Goal: Information Seeking & Learning: Learn about a topic

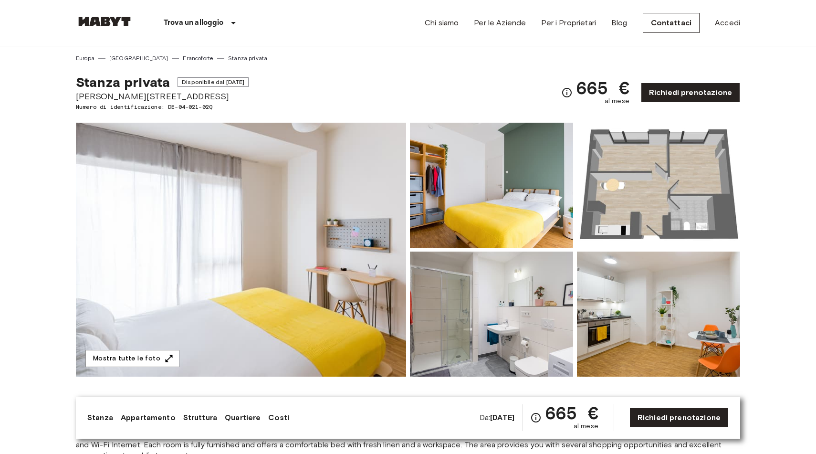
click at [107, 20] on img at bounding box center [104, 22] width 57 height 10
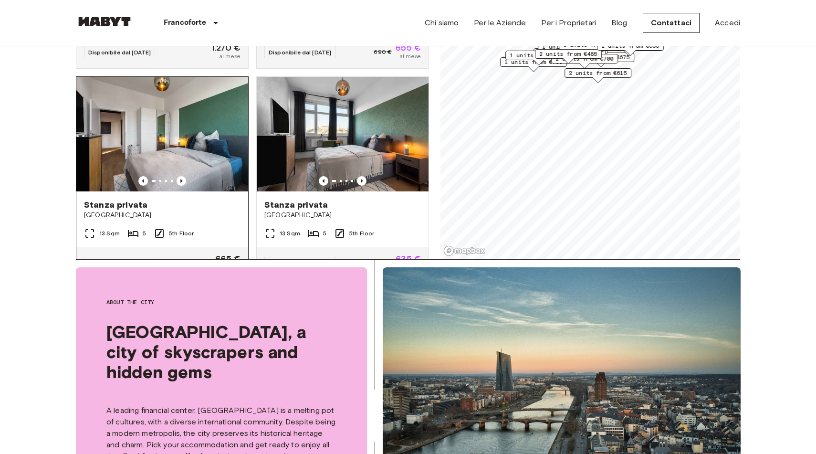
scroll to position [74, 0]
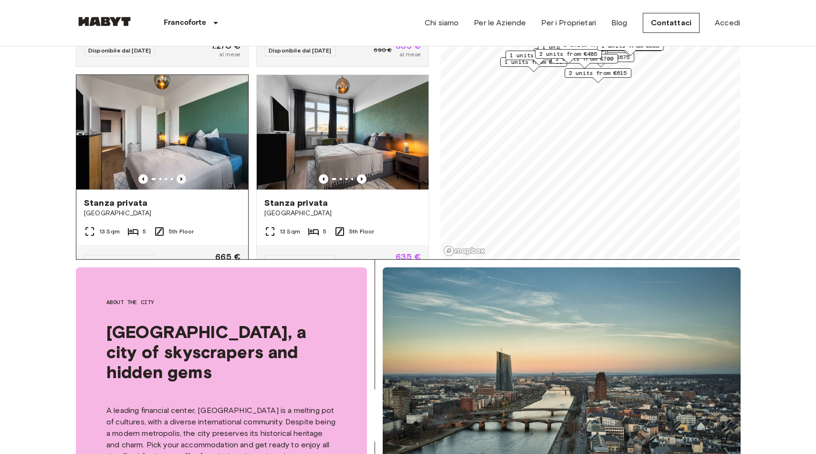
click at [186, 174] on icon "Previous image" at bounding box center [182, 179] width 10 height 10
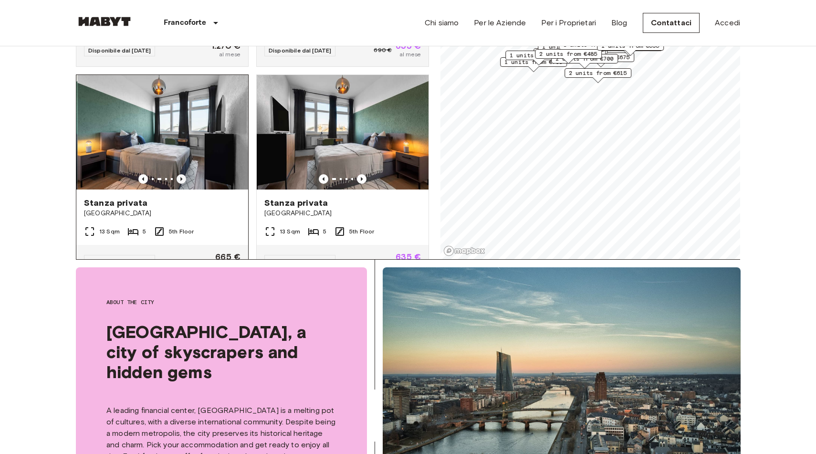
click at [186, 174] on icon "Previous image" at bounding box center [182, 179] width 10 height 10
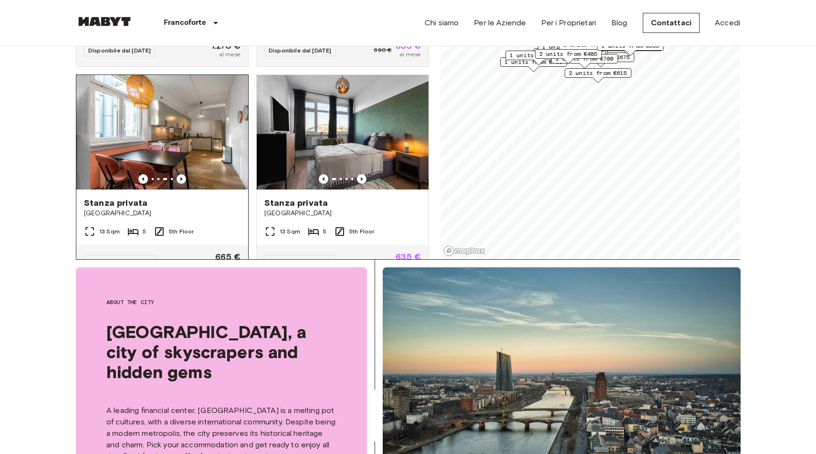
click at [186, 174] on icon "Previous image" at bounding box center [182, 179] width 10 height 10
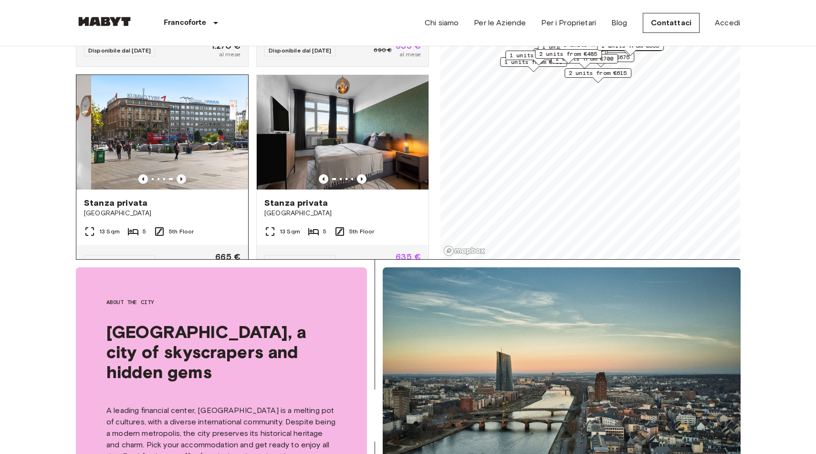
click at [186, 174] on icon "Previous image" at bounding box center [182, 179] width 10 height 10
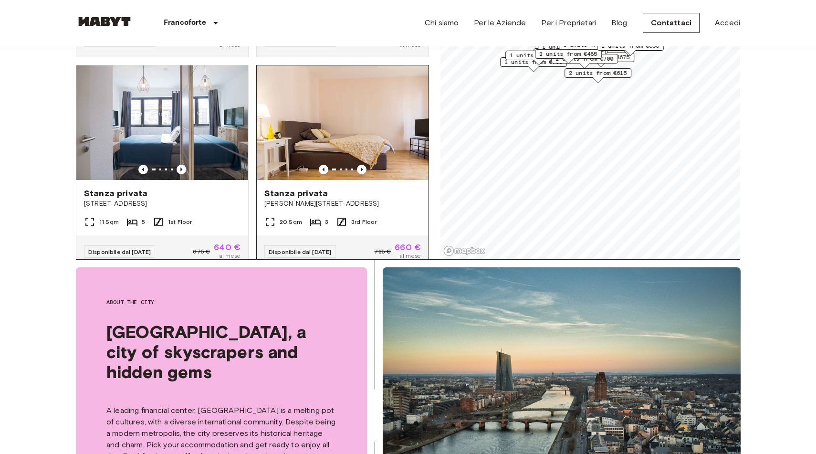
scroll to position [292, 0]
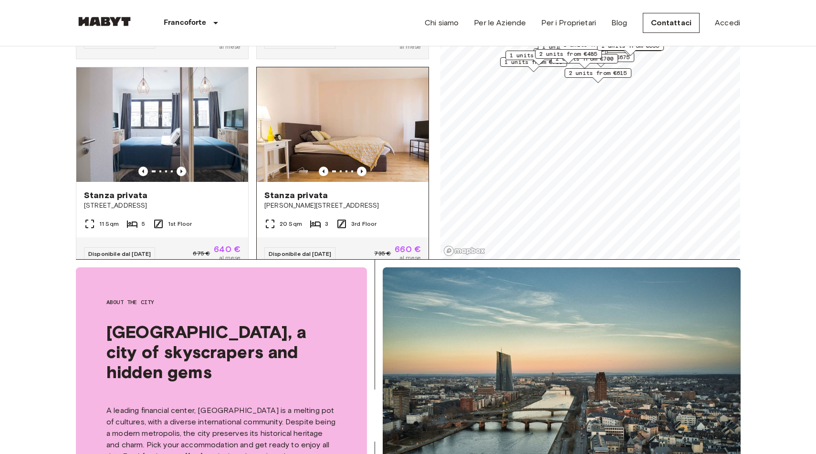
click at [313, 124] on img at bounding box center [343, 124] width 172 height 115
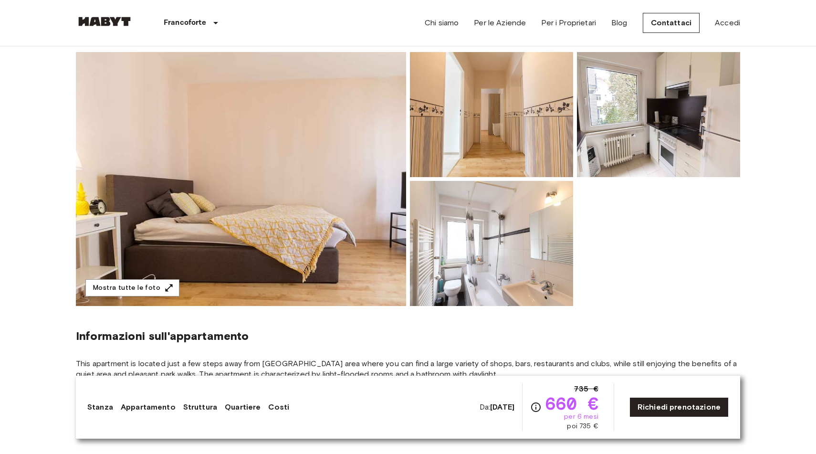
scroll to position [82, 0]
click at [359, 198] on img at bounding box center [241, 179] width 330 height 254
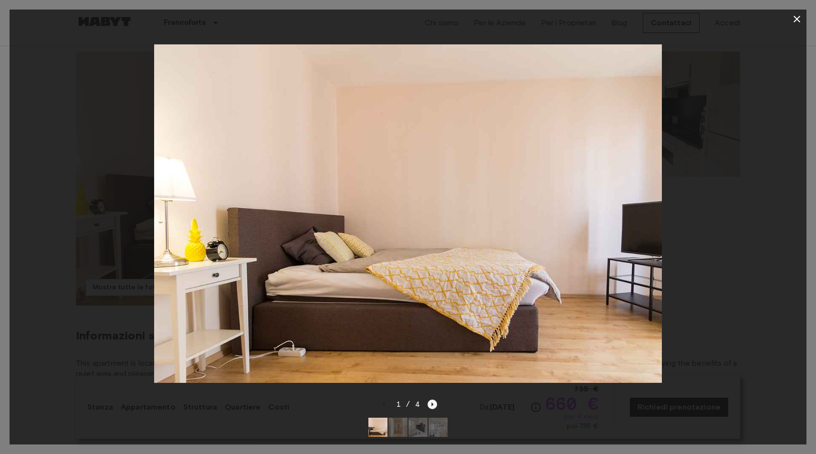
click at [434, 407] on icon "Next image" at bounding box center [433, 404] width 10 height 10
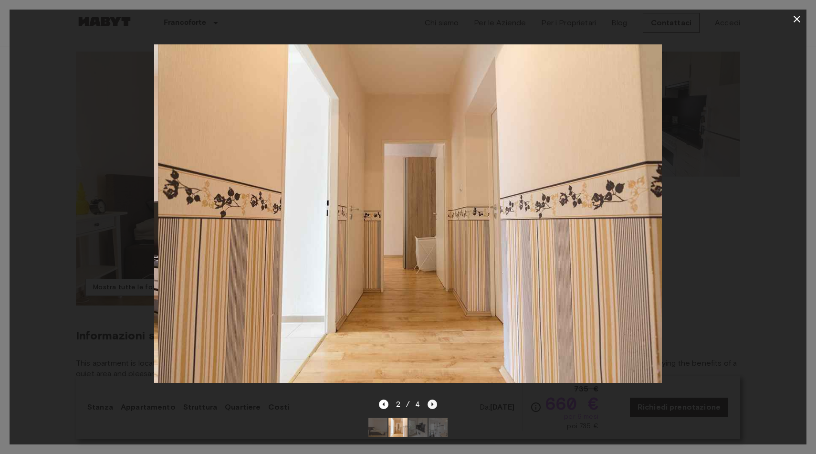
click at [434, 407] on icon "Next image" at bounding box center [433, 404] width 10 height 10
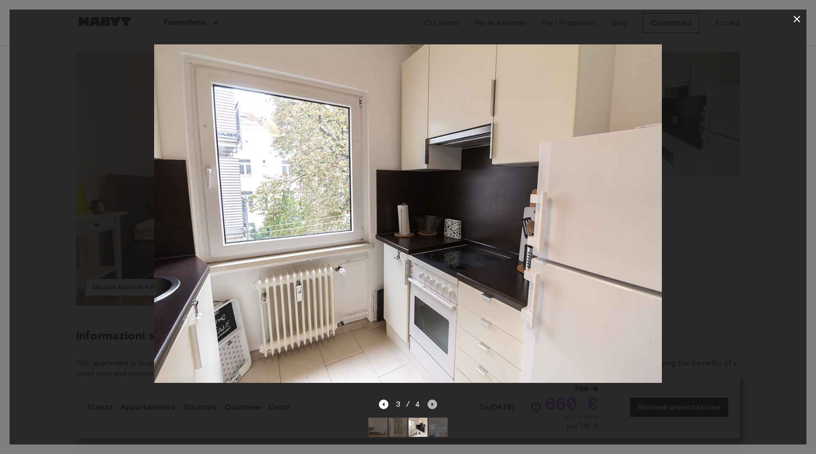
click at [433, 402] on icon "Next image" at bounding box center [433, 404] width 10 height 10
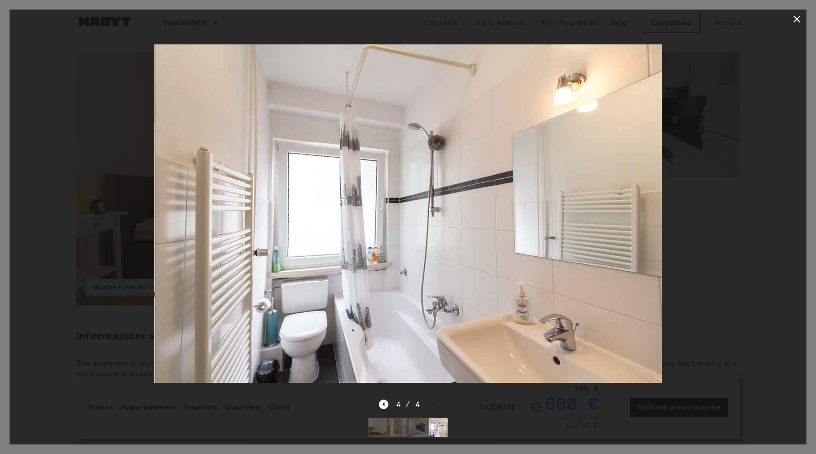
click at [433, 402] on div "4 / 4" at bounding box center [408, 404] width 59 height 11
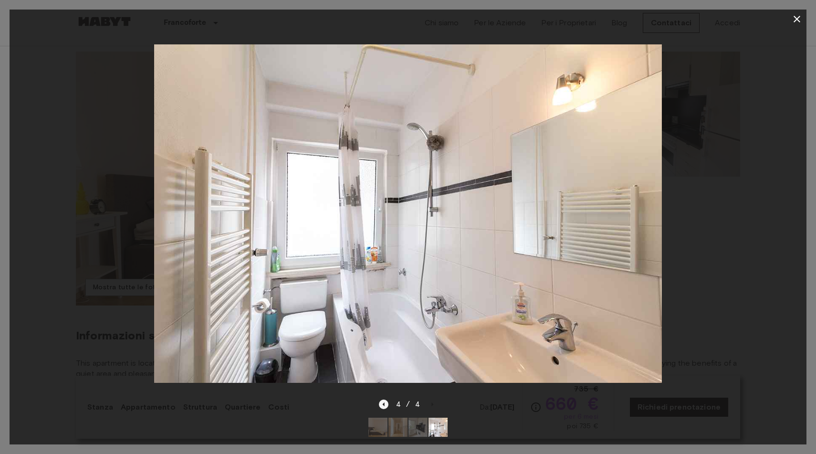
click at [384, 404] on icon "Previous image" at bounding box center [383, 404] width 2 height 4
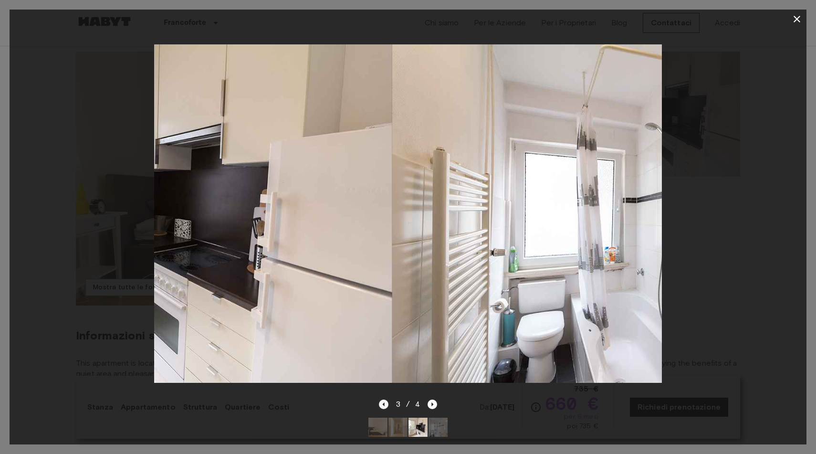
click at [384, 404] on icon "Previous image" at bounding box center [383, 404] width 2 height 4
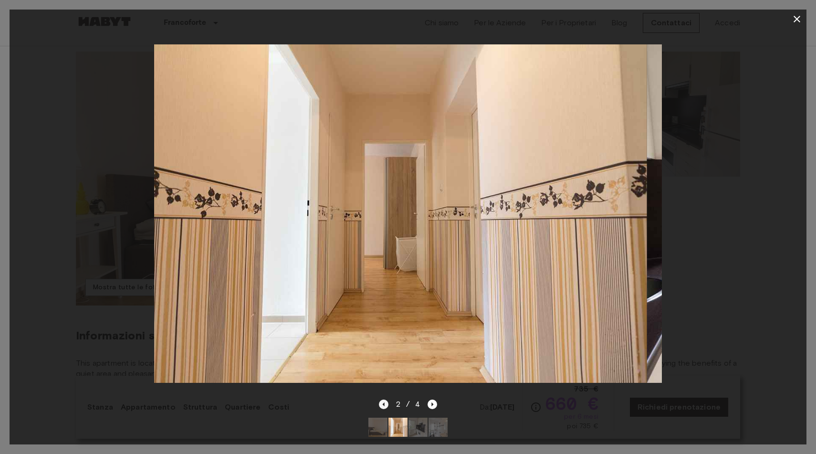
click at [384, 404] on icon "Previous image" at bounding box center [383, 404] width 2 height 4
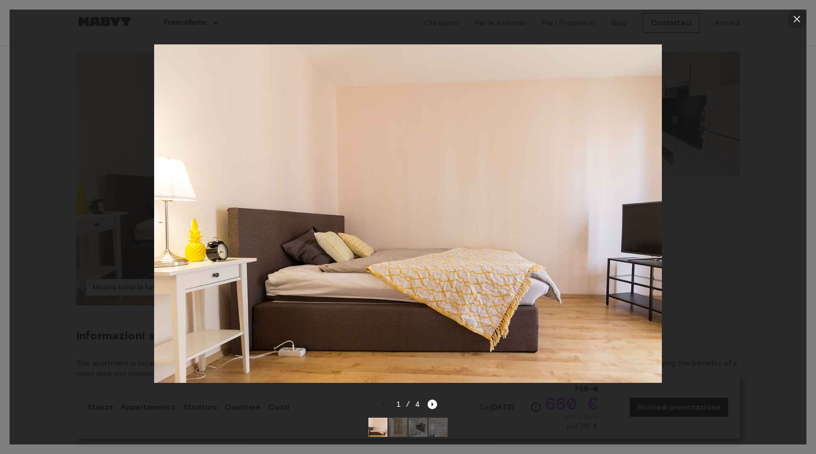
click at [795, 18] on icon "button" at bounding box center [796, 18] width 11 height 11
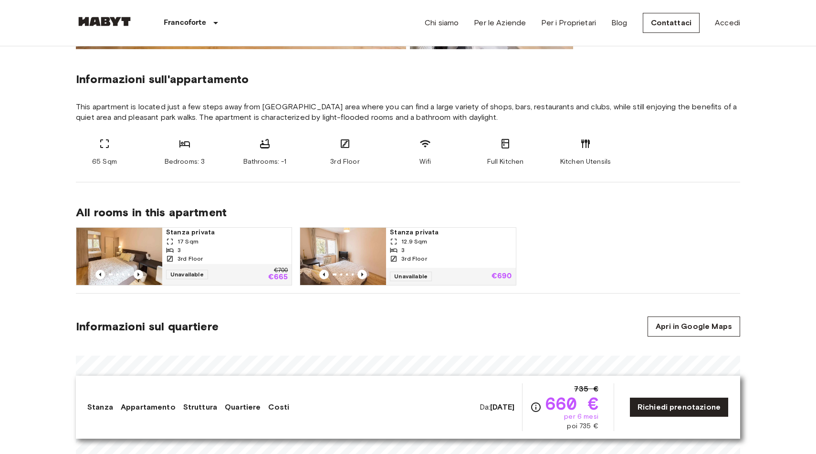
scroll to position [339, 0]
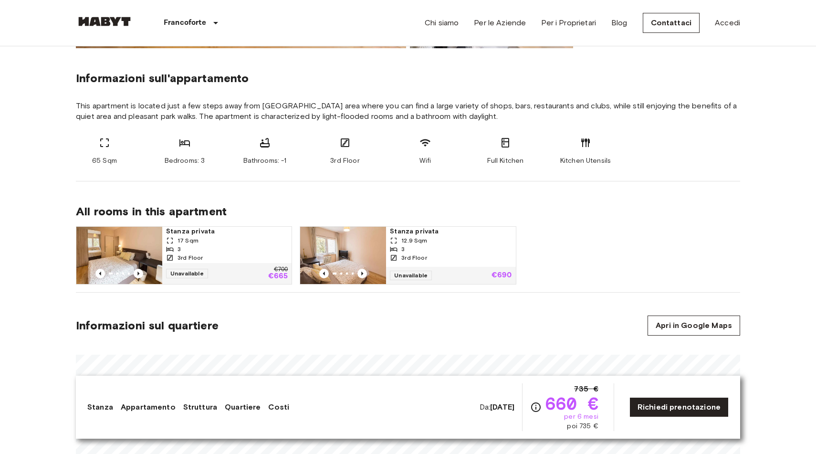
click at [123, 255] on img at bounding box center [119, 255] width 86 height 57
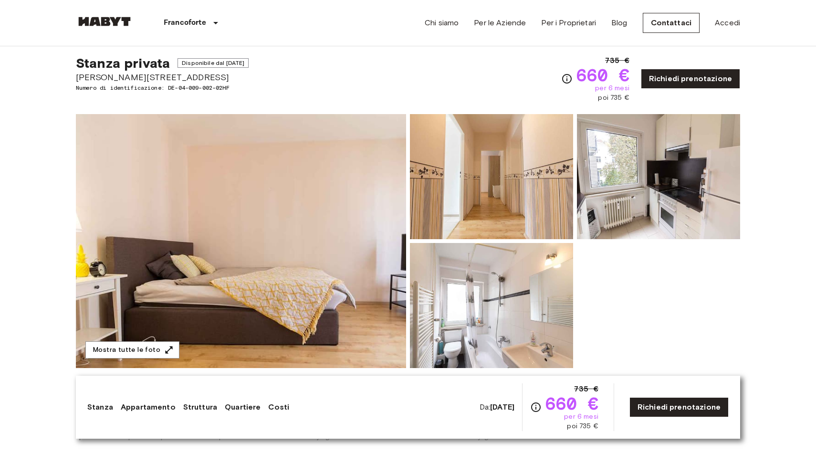
scroll to position [0, 0]
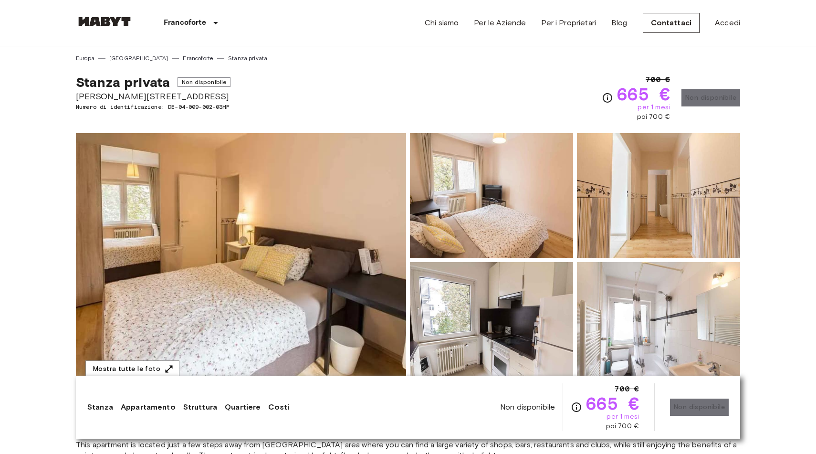
click at [141, 80] on span "Stanza privata" at bounding box center [123, 82] width 94 height 16
click at [103, 15] on div "Francoforte Europa Amsterdam Berlino Bruxelles Colonia Düsseldorf Francoforte G…" at bounding box center [164, 23] width 176 height 46
click at [103, 25] on img at bounding box center [104, 22] width 57 height 10
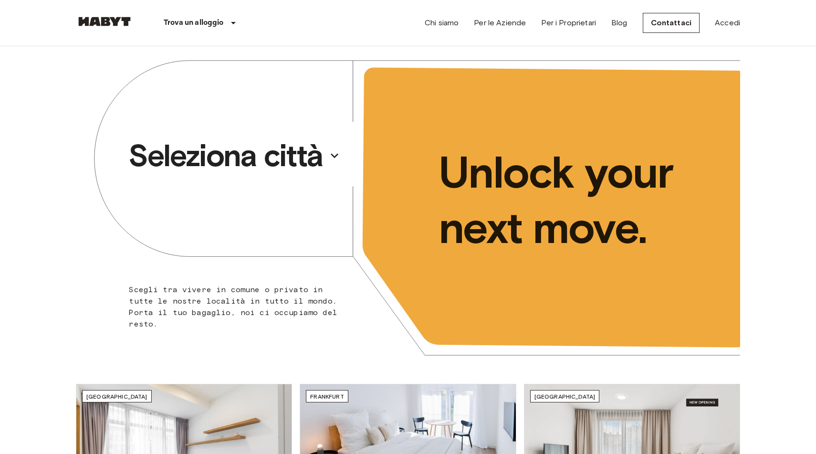
click at [249, 157] on p "Seleziona città" at bounding box center [225, 156] width 195 height 38
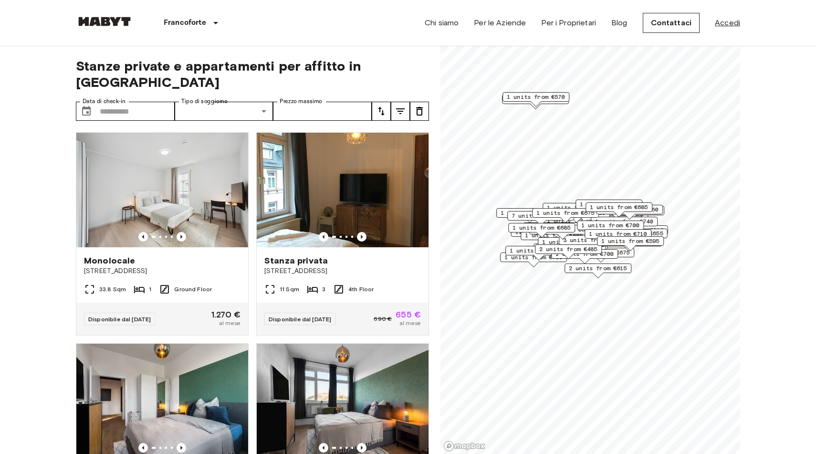
click at [719, 25] on link "Accedi" at bounding box center [727, 22] width 25 height 11
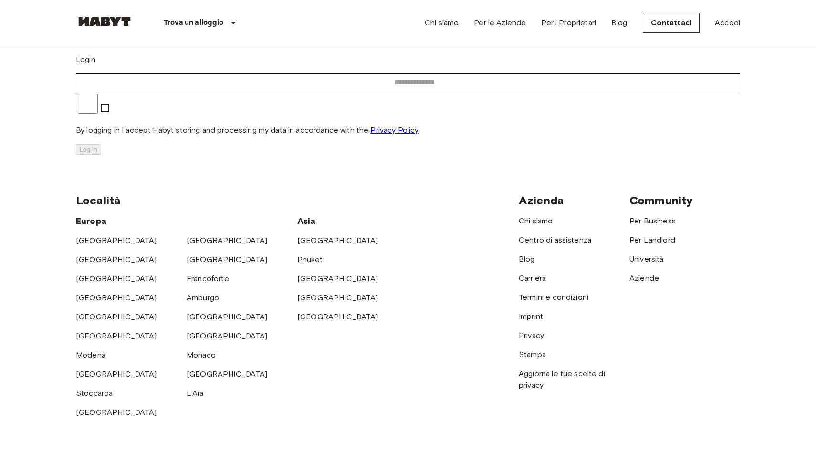
click at [449, 25] on link "Chi siamo" at bounding box center [442, 22] width 34 height 11
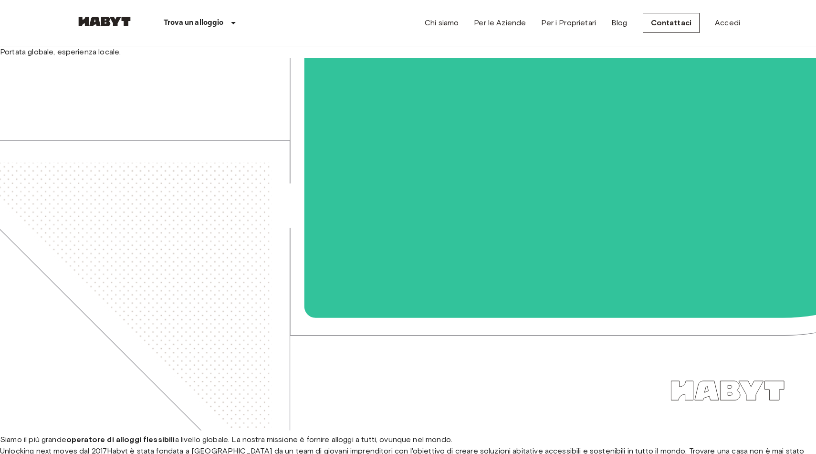
click at [513, 30] on div "Chi siamo Per le Aziende Per i Proprietari Blog Contattaci Accedi" at bounding box center [582, 23] width 315 height 46
click at [499, 23] on link "Per le Aziende" at bounding box center [500, 22] width 52 height 11
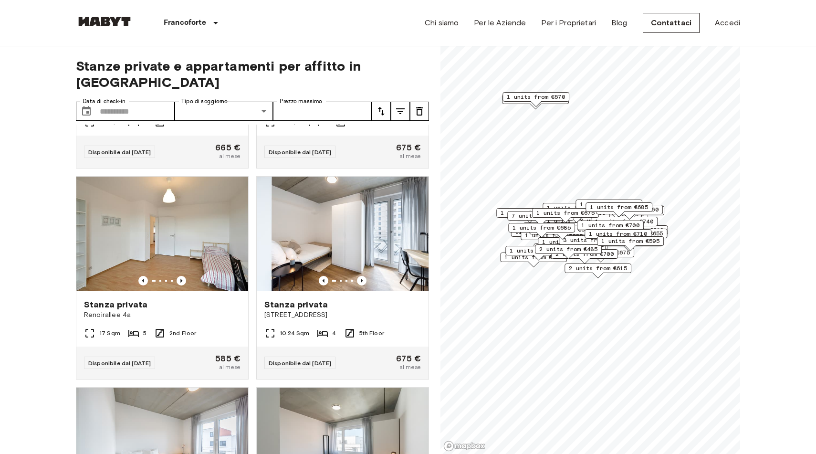
scroll to position [1231, 0]
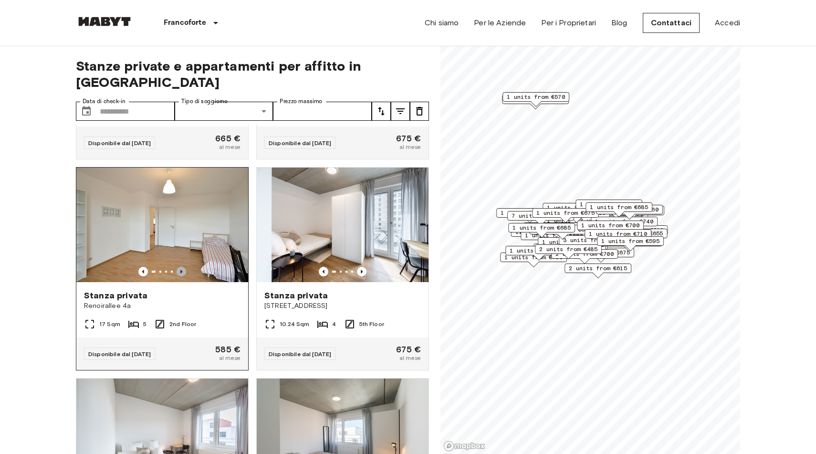
click at [184, 267] on icon "Previous image" at bounding box center [182, 272] width 10 height 10
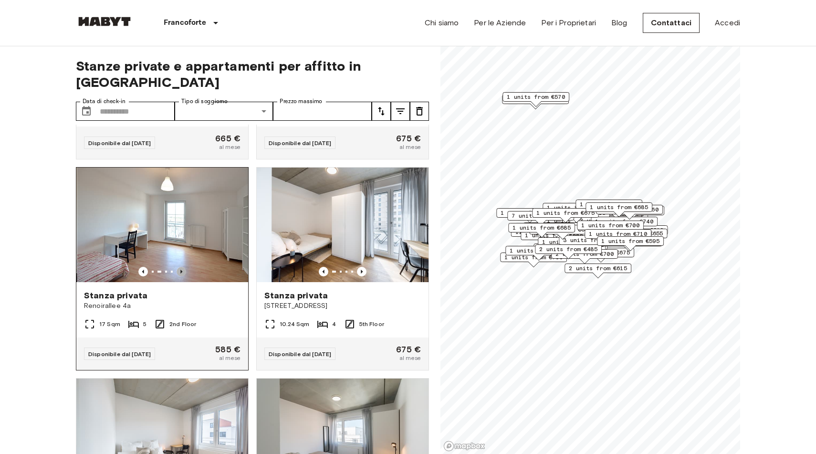
click at [184, 267] on icon "Previous image" at bounding box center [182, 272] width 10 height 10
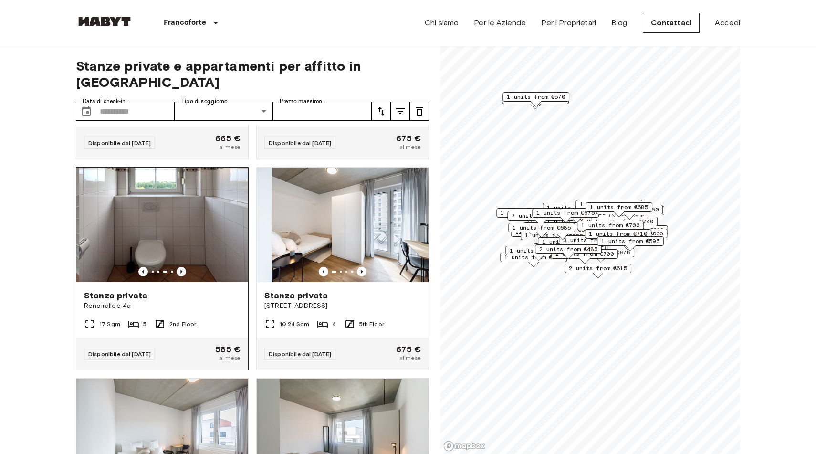
click at [184, 267] on icon "Previous image" at bounding box center [182, 272] width 10 height 10
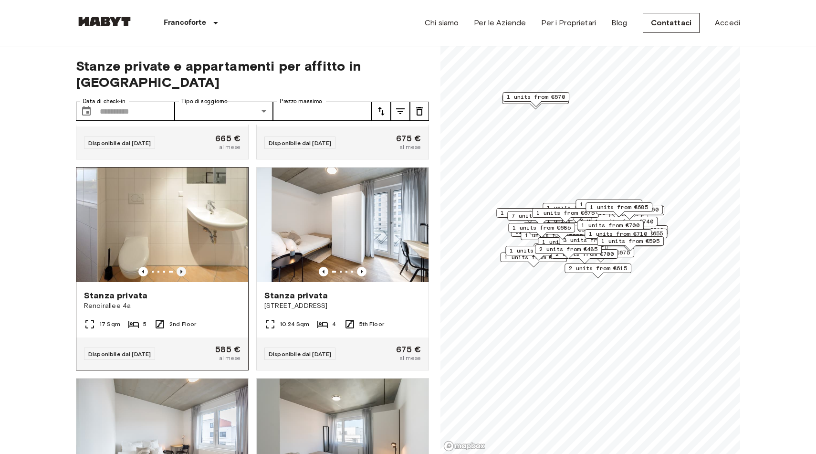
click at [184, 267] on icon "Previous image" at bounding box center [182, 272] width 10 height 10
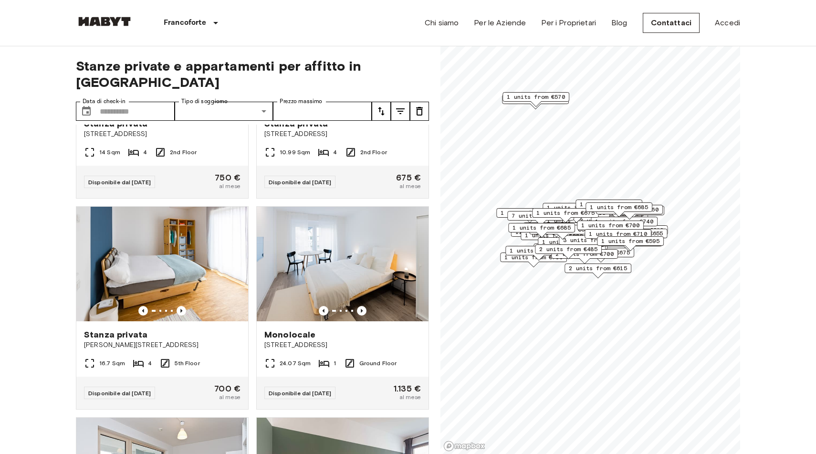
scroll to position [6678, 0]
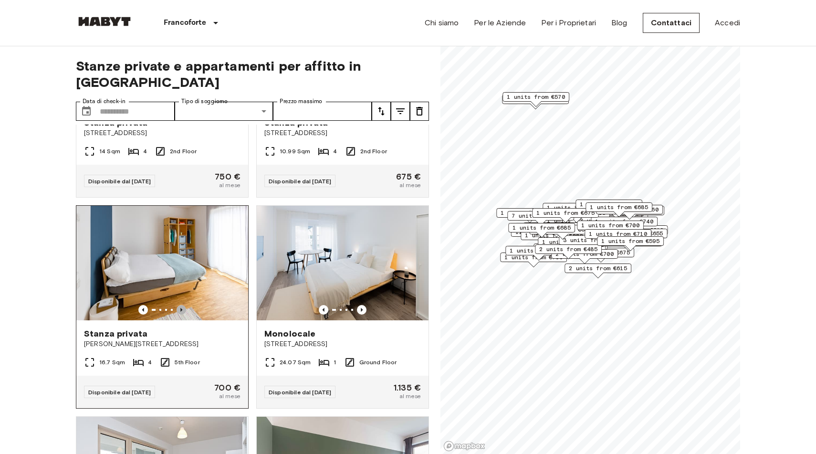
click at [183, 305] on icon "Previous image" at bounding box center [182, 310] width 10 height 10
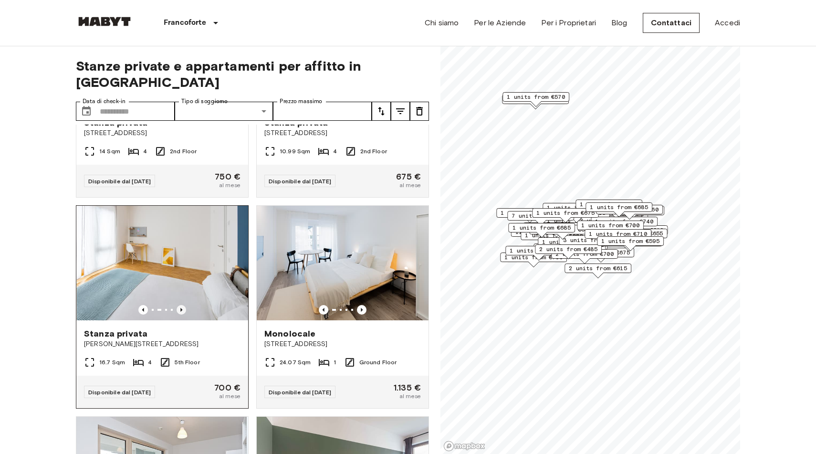
click at [183, 305] on icon "Previous image" at bounding box center [182, 310] width 10 height 10
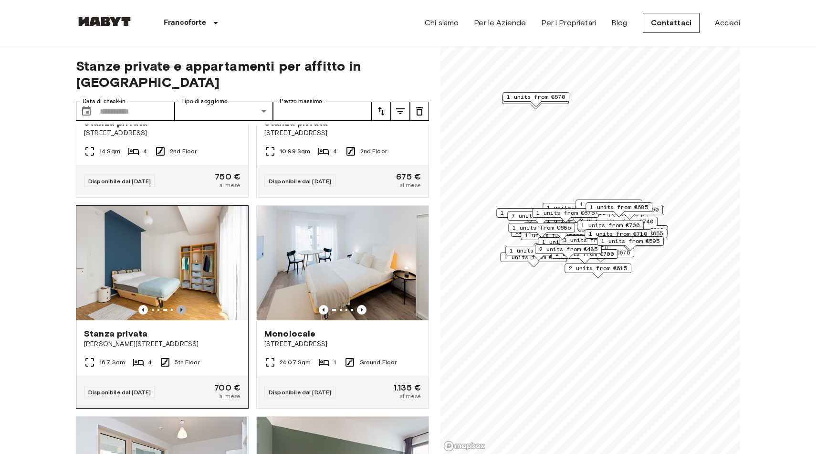
click at [183, 305] on icon "Previous image" at bounding box center [182, 310] width 10 height 10
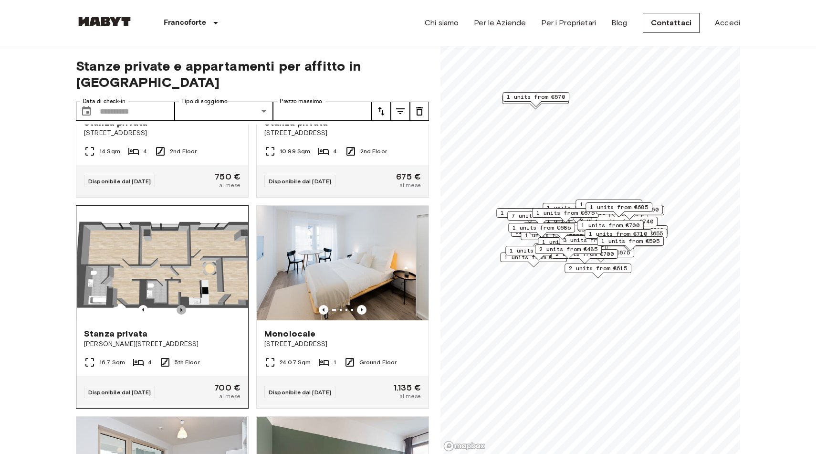
click at [183, 305] on icon "Previous image" at bounding box center [182, 310] width 10 height 10
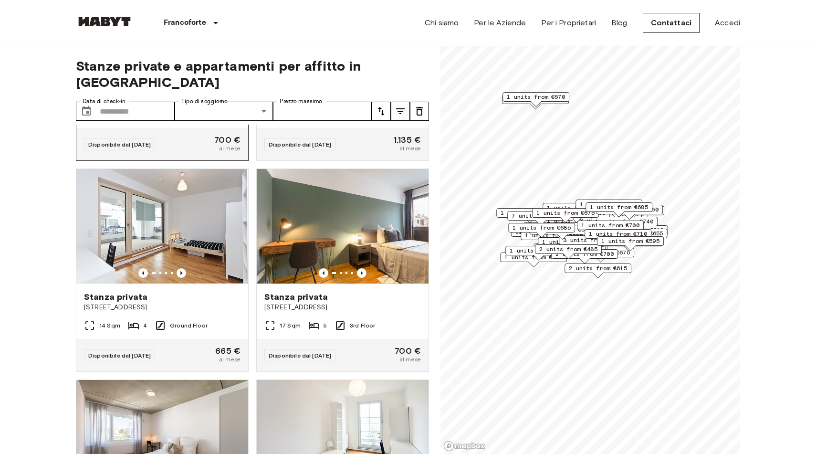
scroll to position [6926, 0]
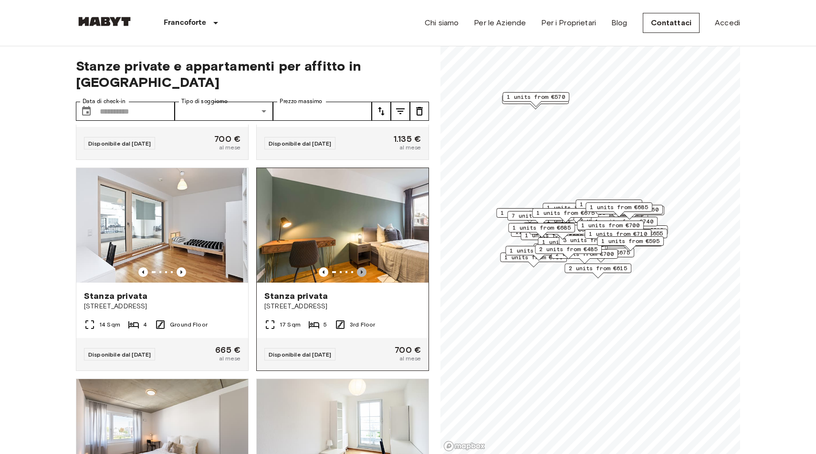
click at [359, 267] on icon "Previous image" at bounding box center [362, 272] width 10 height 10
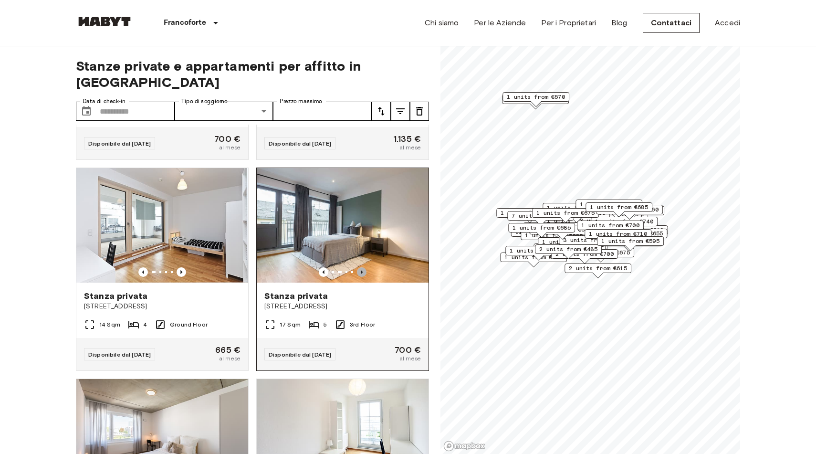
click at [359, 267] on icon "Previous image" at bounding box center [362, 272] width 10 height 10
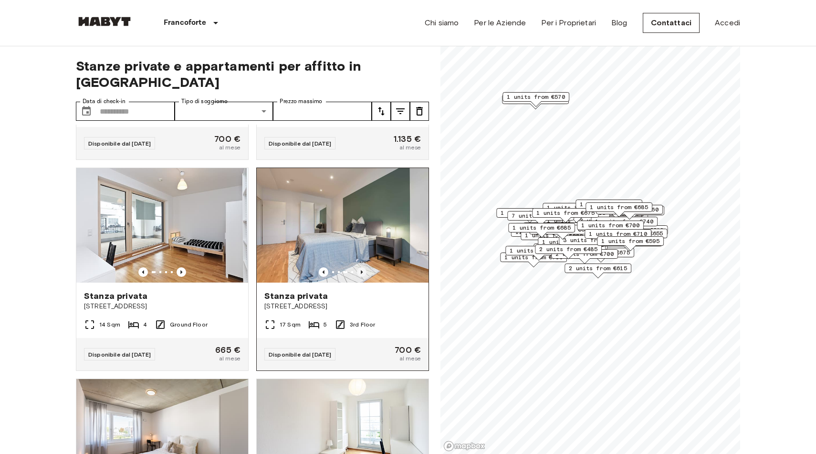
click at [359, 267] on icon "Previous image" at bounding box center [362, 272] width 10 height 10
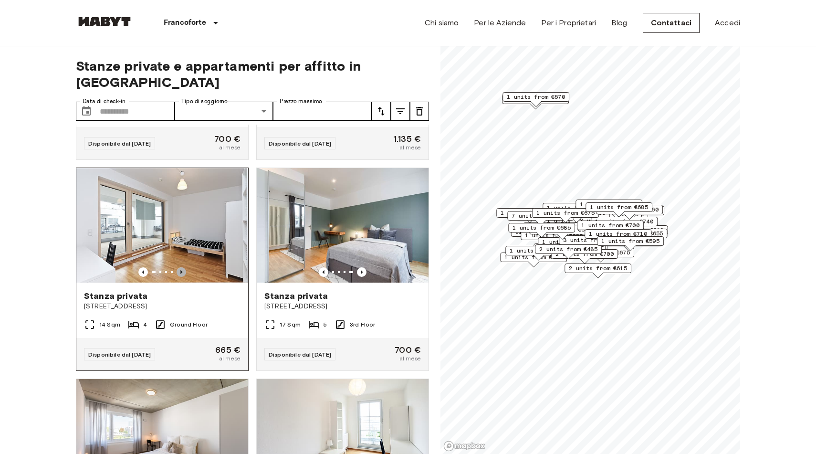
click at [182, 270] on icon "Previous image" at bounding box center [181, 272] width 2 height 4
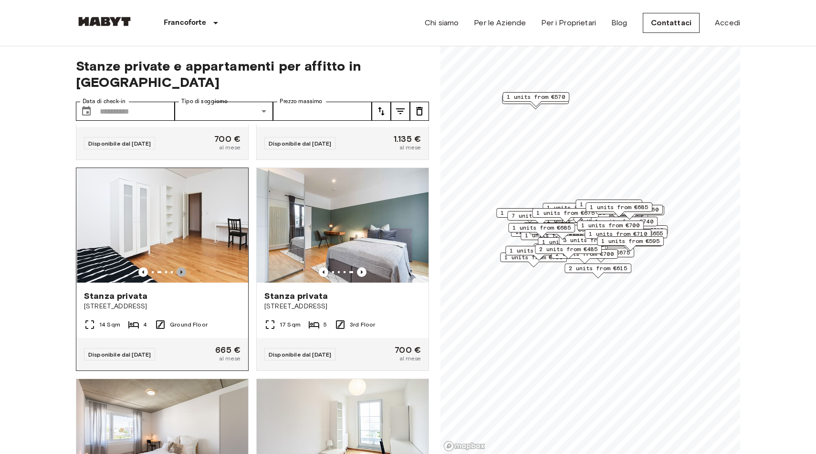
click at [182, 270] on icon "Previous image" at bounding box center [181, 272] width 2 height 4
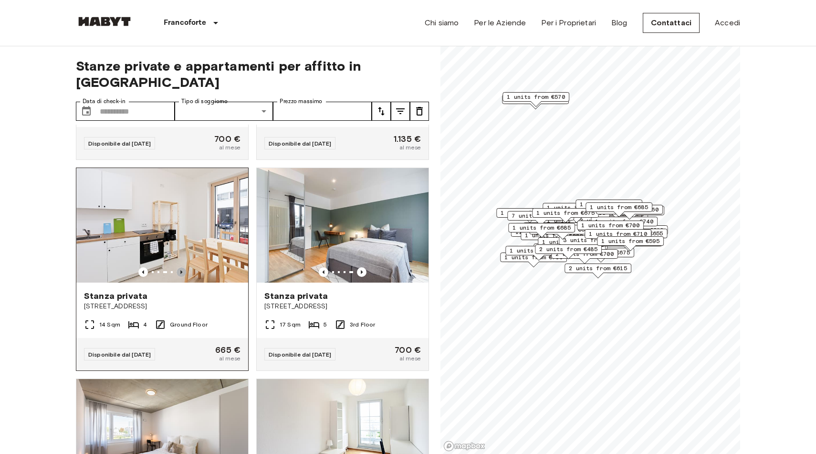
click at [182, 270] on icon "Previous image" at bounding box center [181, 272] width 2 height 4
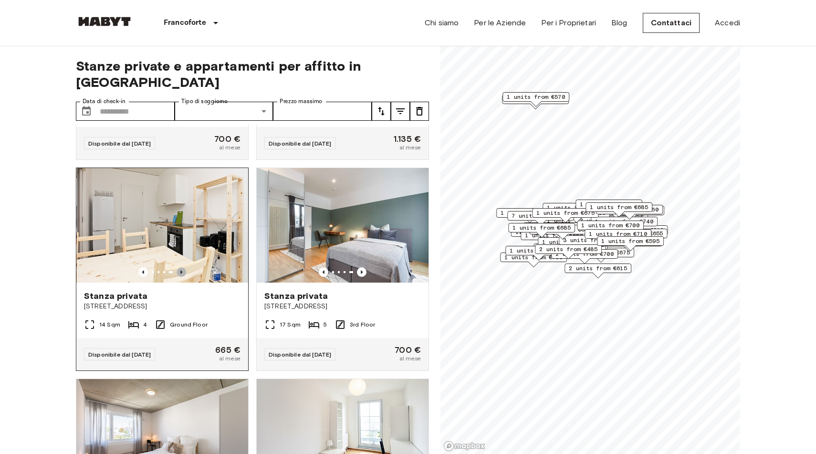
click at [182, 270] on icon "Previous image" at bounding box center [181, 272] width 2 height 4
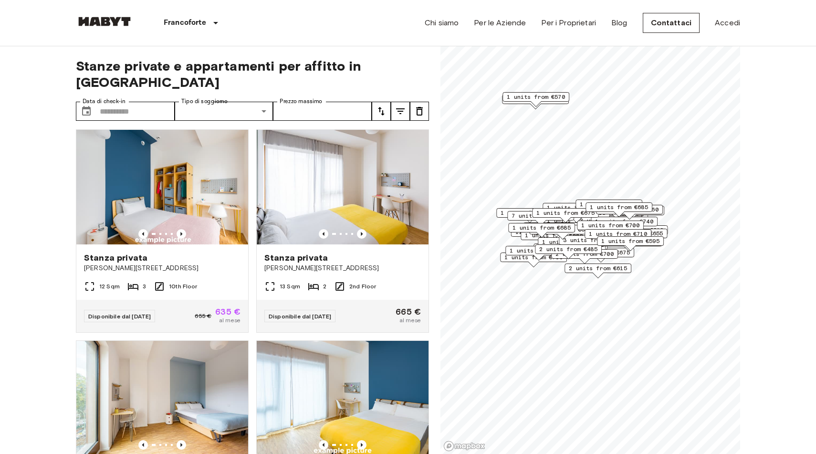
scroll to position [7387, 0]
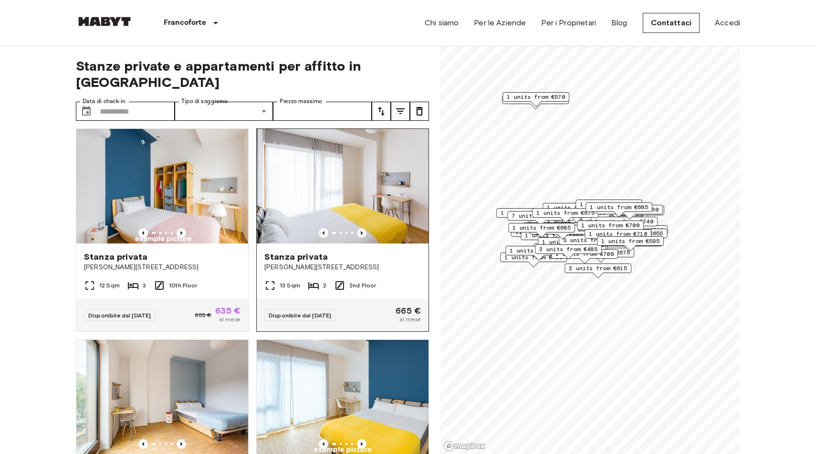
click at [364, 228] on icon "Previous image" at bounding box center [362, 233] width 10 height 10
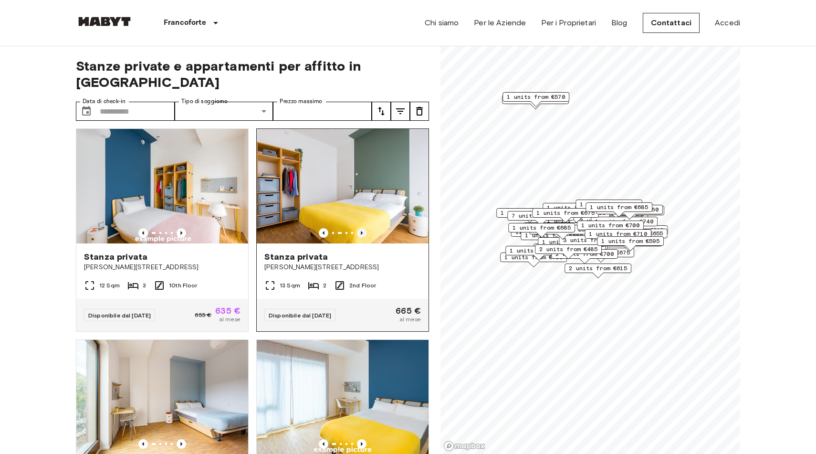
click at [364, 228] on icon "Previous image" at bounding box center [362, 233] width 10 height 10
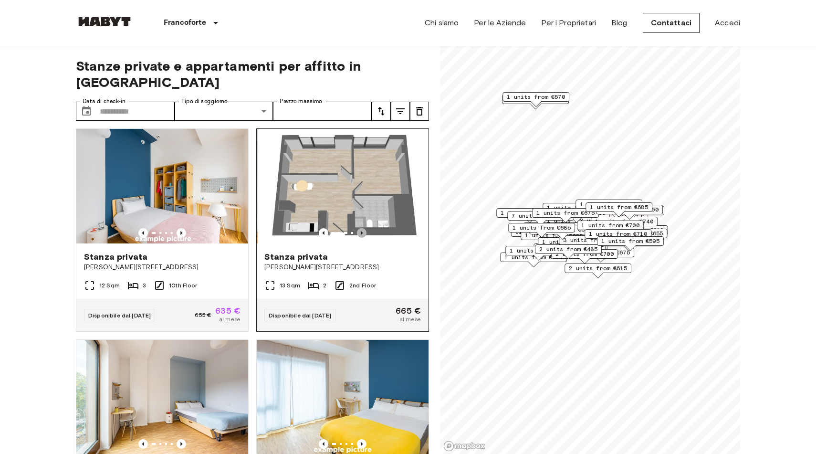
click at [364, 228] on icon "Previous image" at bounding box center [362, 233] width 10 height 10
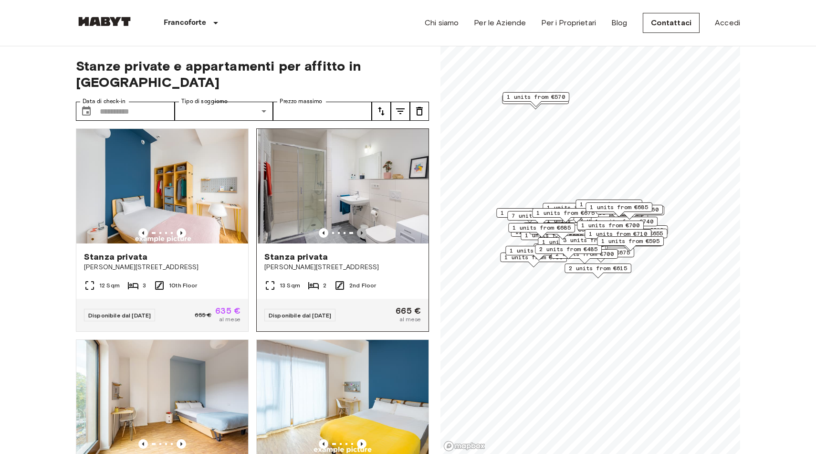
click at [364, 228] on icon "Previous image" at bounding box center [362, 233] width 10 height 10
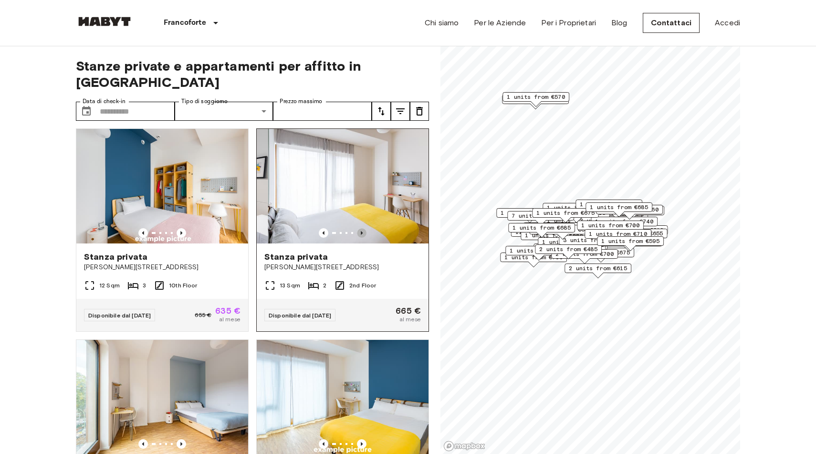
click at [364, 228] on icon "Previous image" at bounding box center [362, 233] width 10 height 10
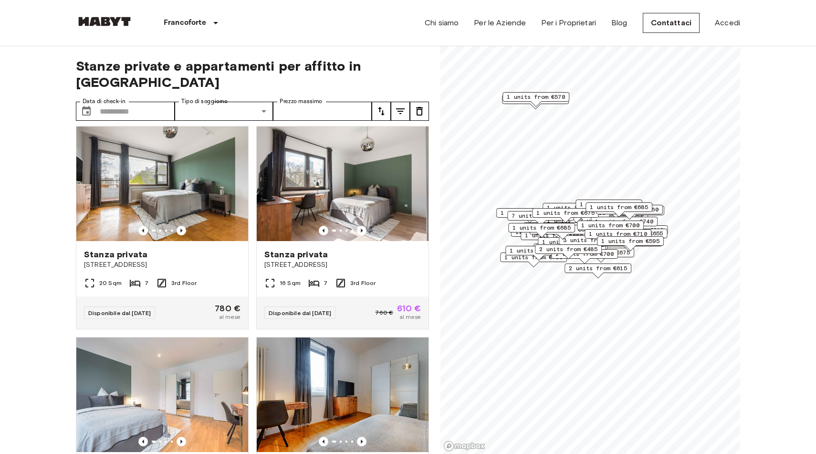
scroll to position [8213, 0]
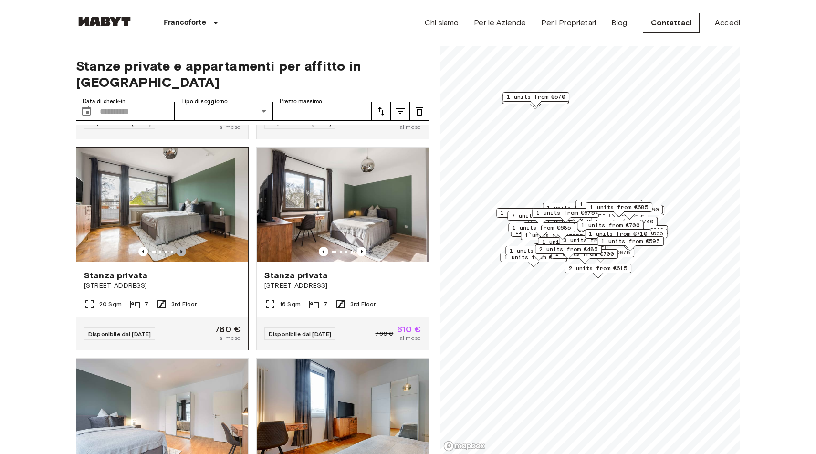
click at [180, 247] on icon "Previous image" at bounding box center [182, 252] width 10 height 10
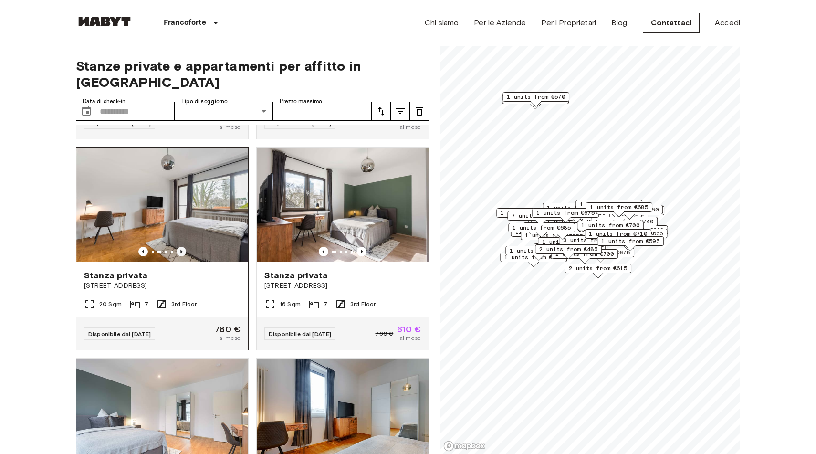
click at [180, 247] on icon "Previous image" at bounding box center [182, 252] width 10 height 10
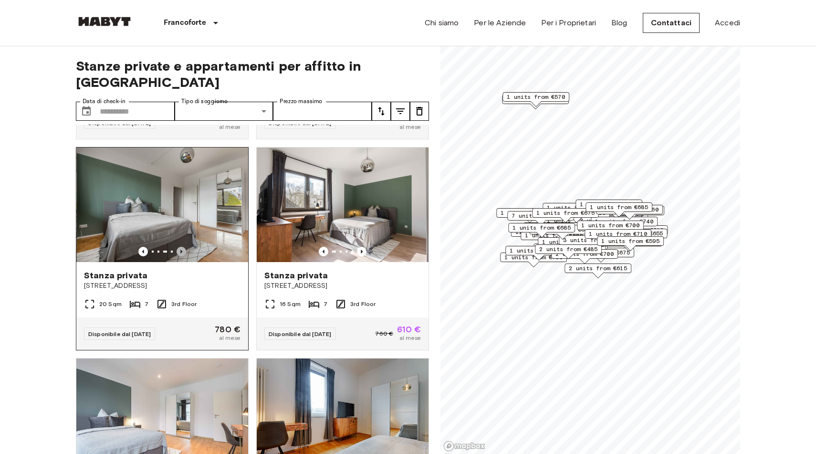
click at [180, 247] on icon "Previous image" at bounding box center [182, 252] width 10 height 10
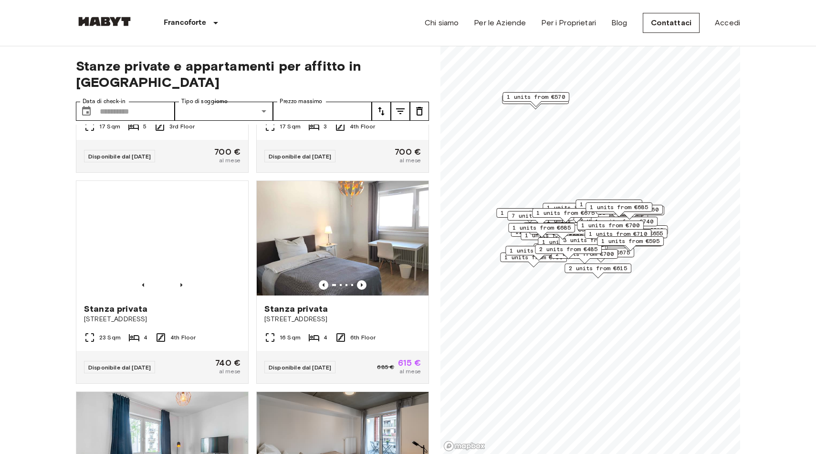
scroll to position [8602, 0]
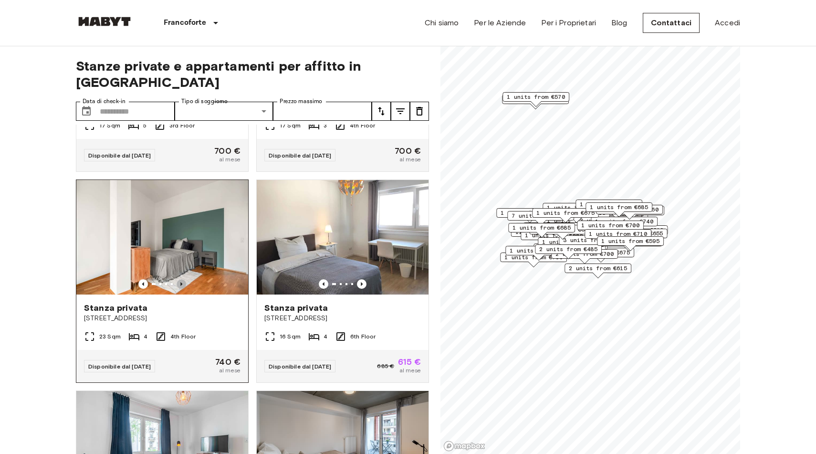
click at [182, 279] on icon "Previous image" at bounding box center [182, 284] width 10 height 10
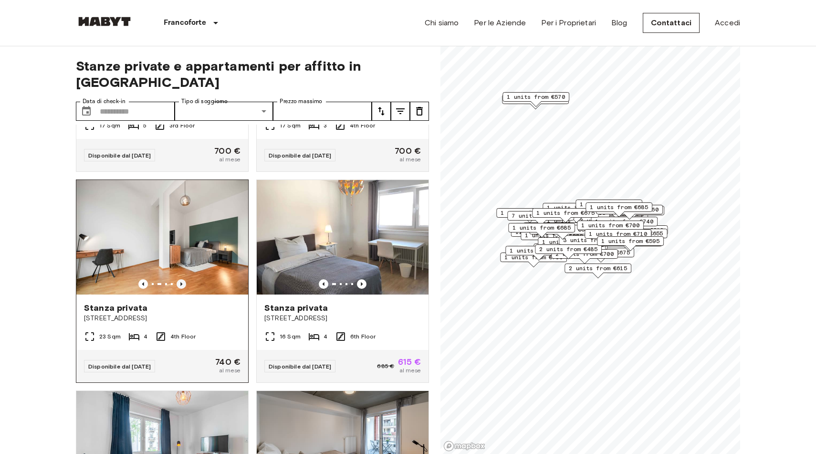
click at [182, 279] on icon "Previous image" at bounding box center [182, 284] width 10 height 10
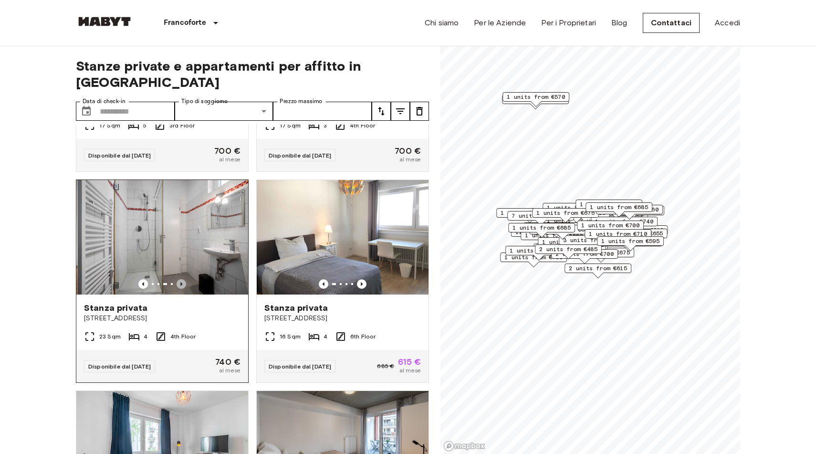
click at [182, 279] on icon "Previous image" at bounding box center [182, 284] width 10 height 10
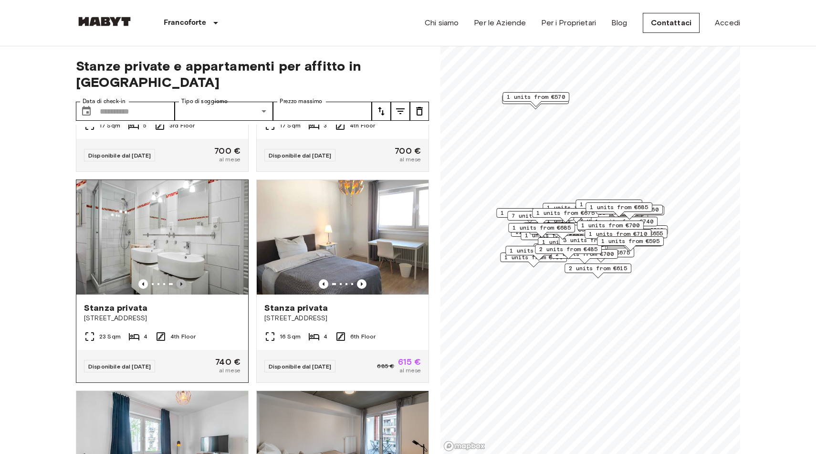
click at [182, 279] on icon "Previous image" at bounding box center [182, 284] width 10 height 10
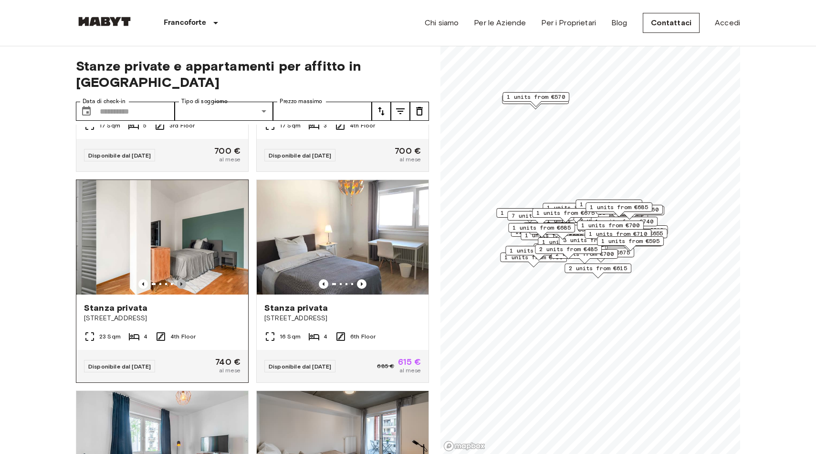
click at [182, 279] on icon "Previous image" at bounding box center [182, 284] width 10 height 10
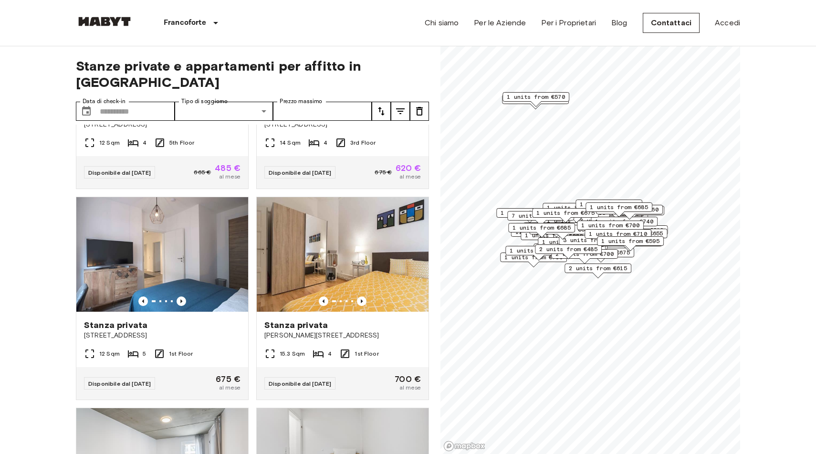
scroll to position [10063, 0]
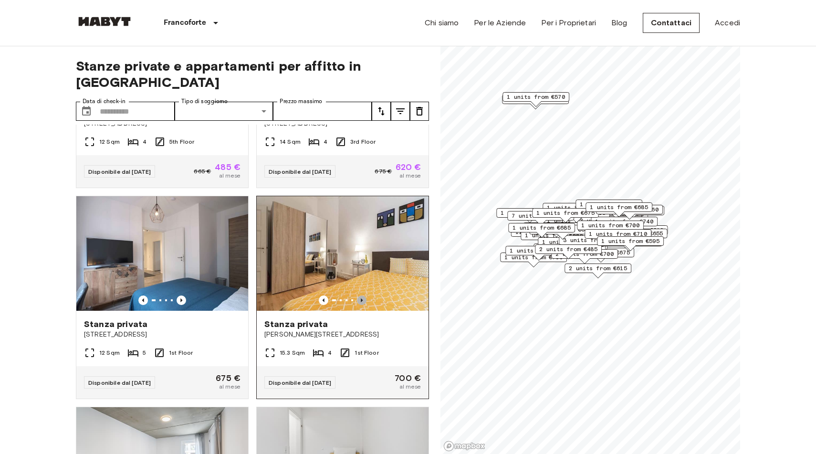
click at [358, 295] on icon "Previous image" at bounding box center [362, 300] width 10 height 10
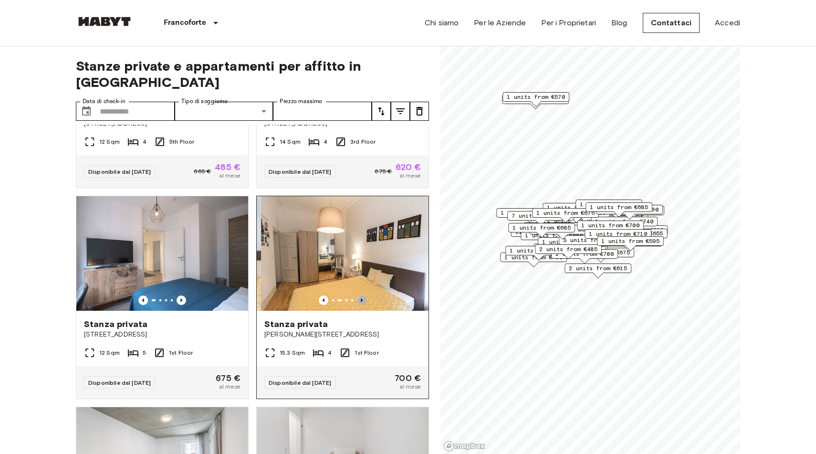
click at [358, 295] on icon "Previous image" at bounding box center [362, 300] width 10 height 10
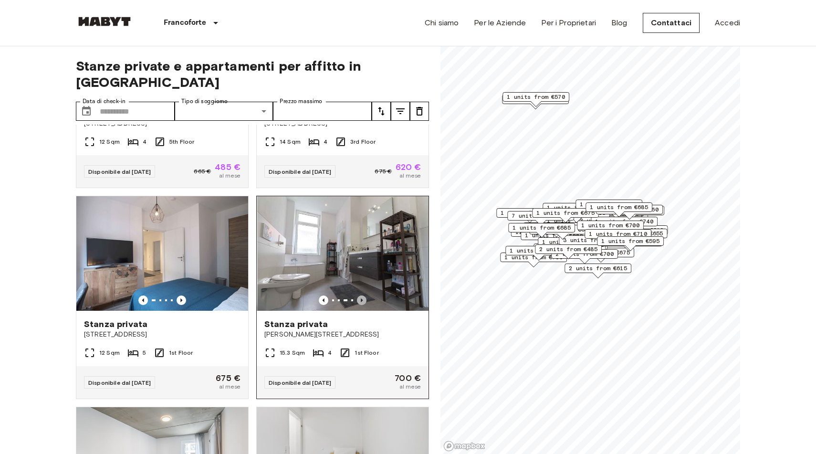
click at [358, 295] on icon "Previous image" at bounding box center [362, 300] width 10 height 10
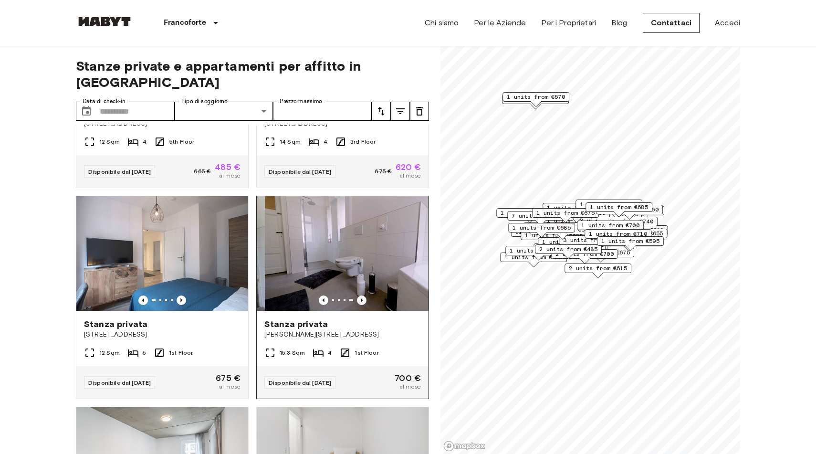
click at [358, 295] on icon "Previous image" at bounding box center [362, 300] width 10 height 10
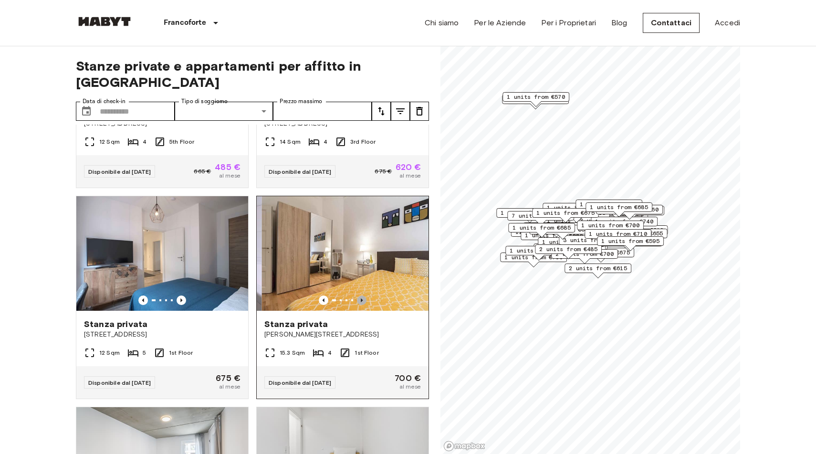
click at [358, 295] on icon "Previous image" at bounding box center [362, 300] width 10 height 10
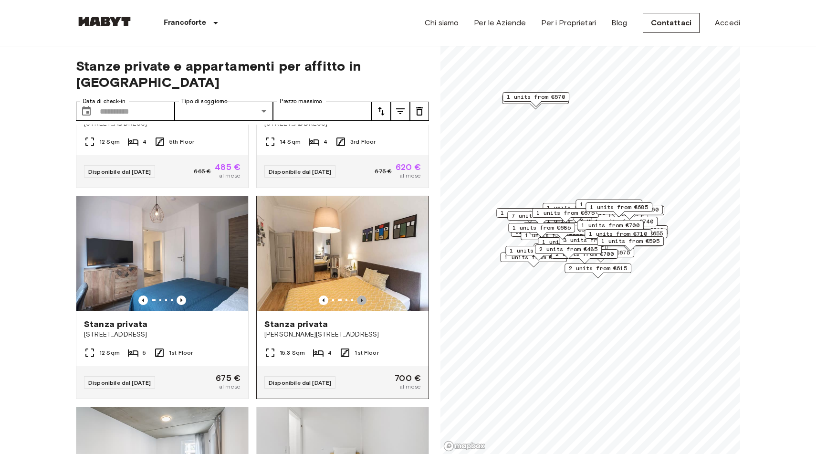
click at [358, 295] on icon "Previous image" at bounding box center [362, 300] width 10 height 10
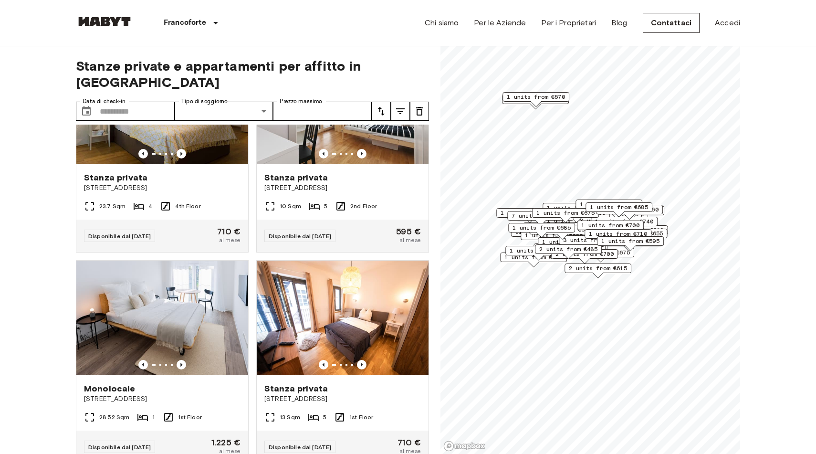
scroll to position [11742, 0]
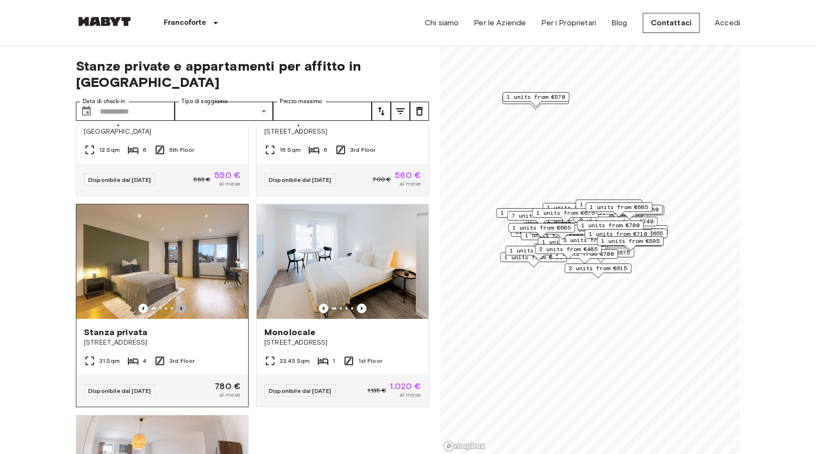
click at [179, 304] on icon "Previous image" at bounding box center [182, 309] width 10 height 10
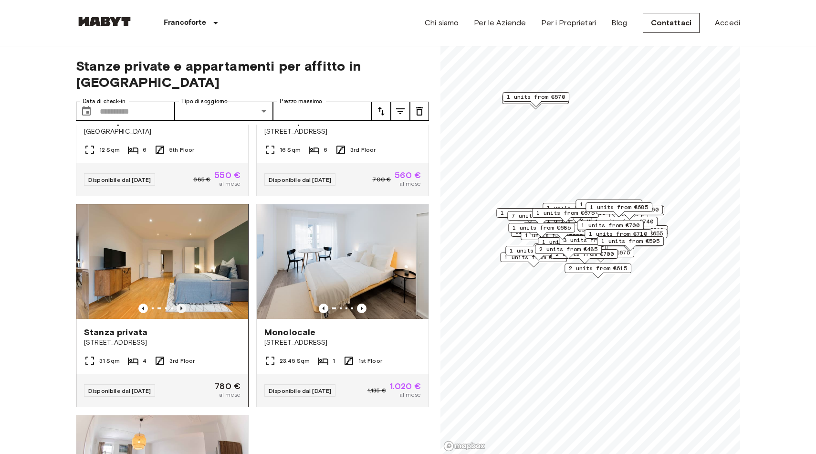
click at [179, 304] on icon "Previous image" at bounding box center [182, 309] width 10 height 10
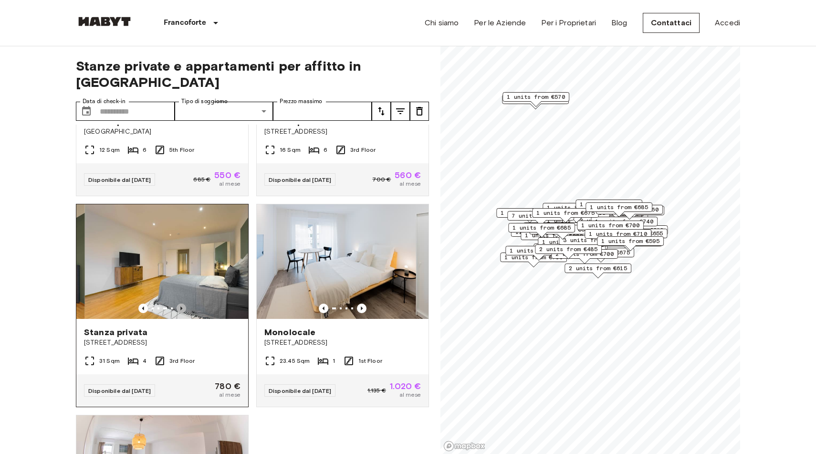
click at [179, 304] on icon "Previous image" at bounding box center [182, 309] width 10 height 10
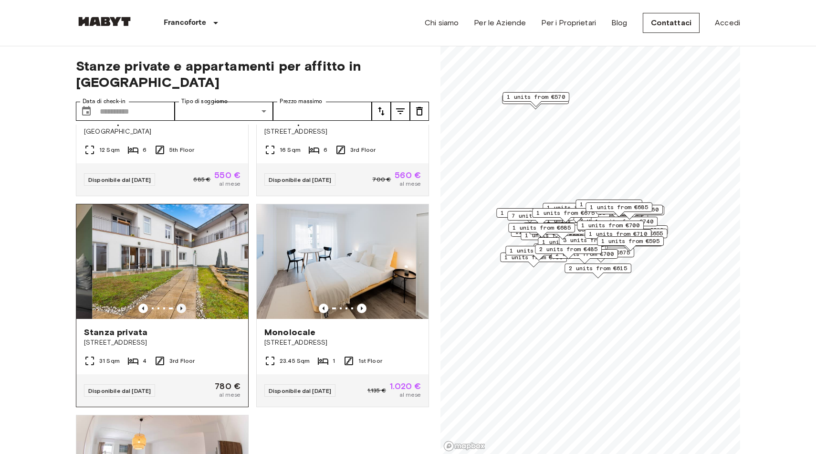
click at [179, 304] on icon "Previous image" at bounding box center [182, 309] width 10 height 10
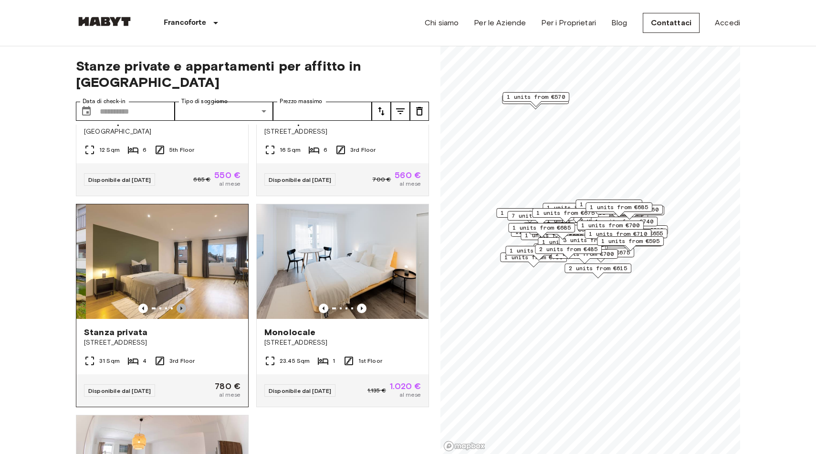
click at [179, 304] on icon "Previous image" at bounding box center [182, 309] width 10 height 10
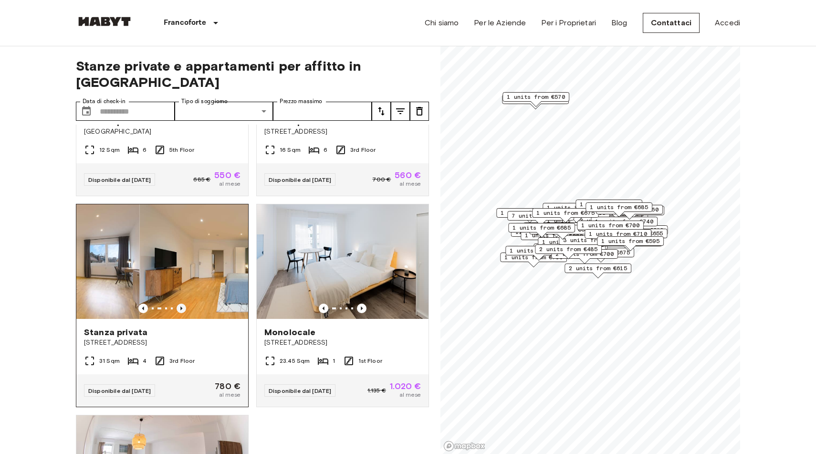
click at [179, 304] on icon "Previous image" at bounding box center [182, 309] width 10 height 10
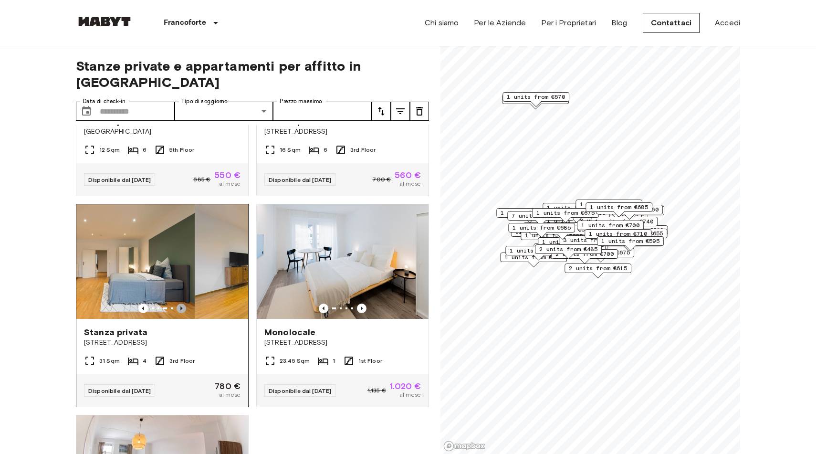
click at [179, 304] on icon "Previous image" at bounding box center [182, 309] width 10 height 10
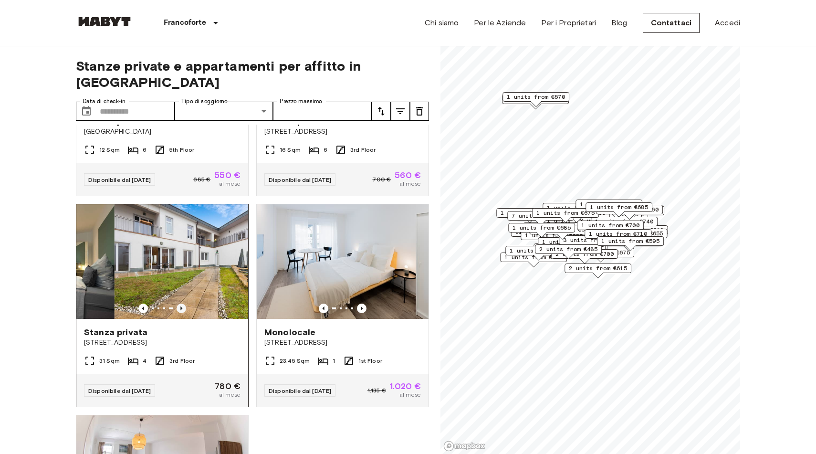
scroll to position [11909, 0]
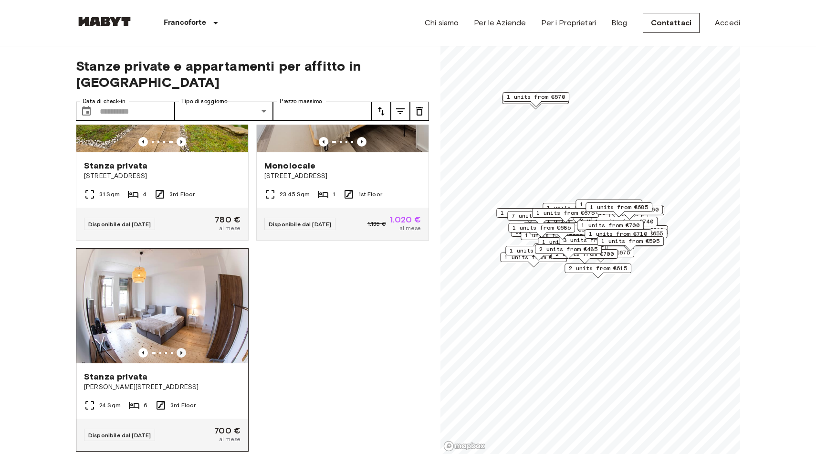
click at [181, 351] on icon "Previous image" at bounding box center [181, 353] width 2 height 4
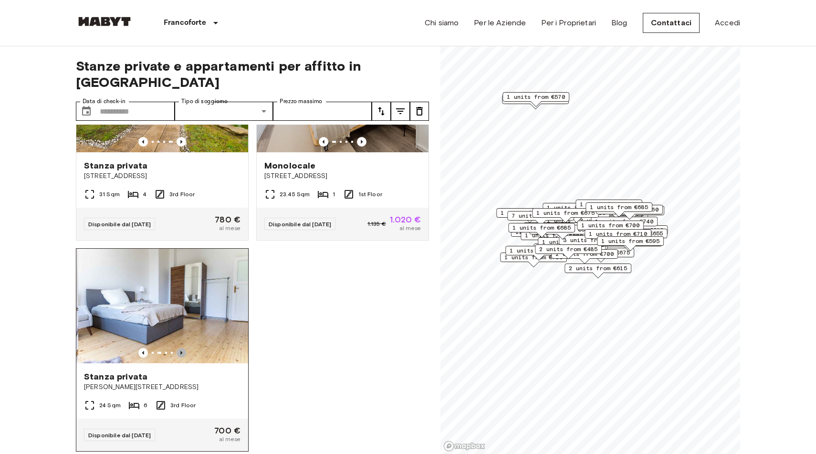
click at [181, 351] on icon "Previous image" at bounding box center [181, 353] width 2 height 4
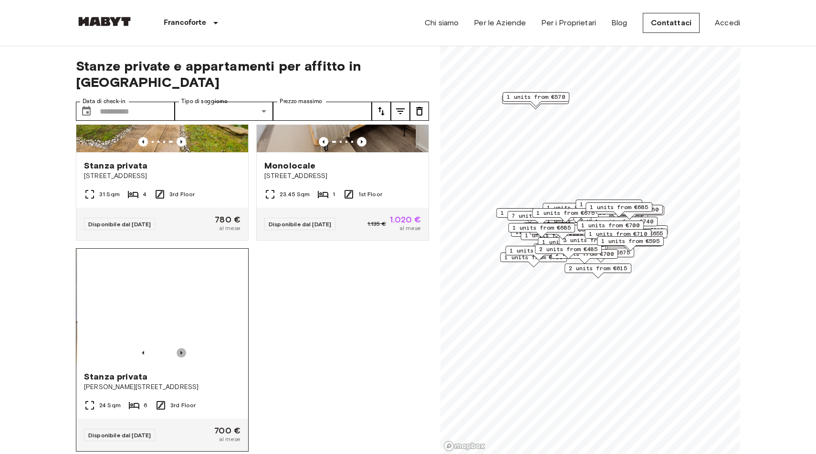
click at [181, 351] on icon "Previous image" at bounding box center [181, 353] width 2 height 4
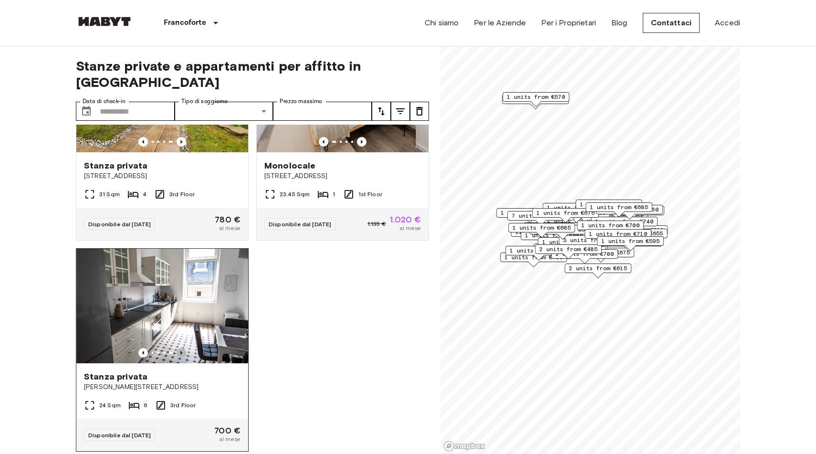
click at [181, 351] on icon "Previous image" at bounding box center [181, 353] width 2 height 4
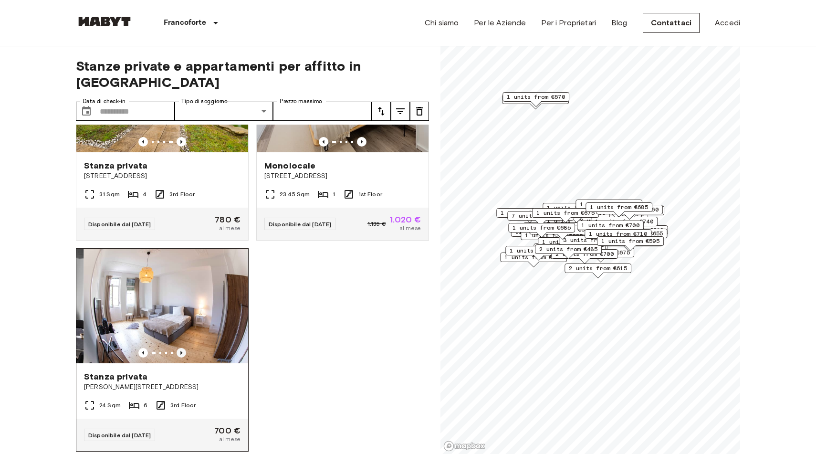
click at [181, 351] on icon "Previous image" at bounding box center [181, 353] width 2 height 4
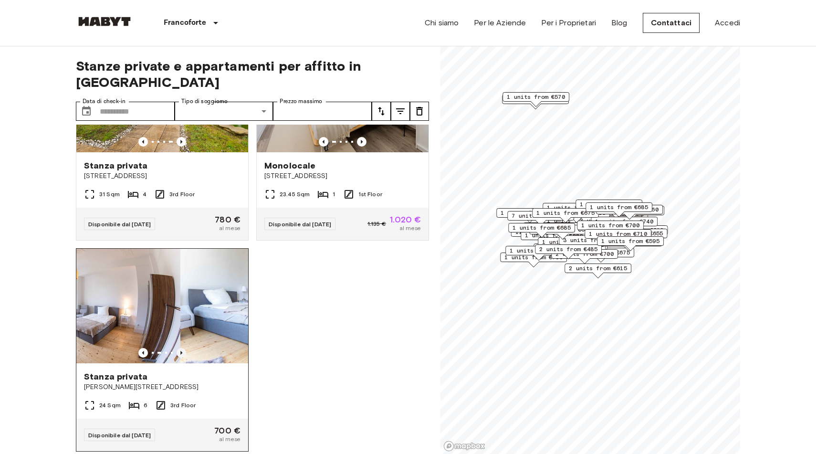
click at [181, 351] on icon "Previous image" at bounding box center [181, 353] width 2 height 4
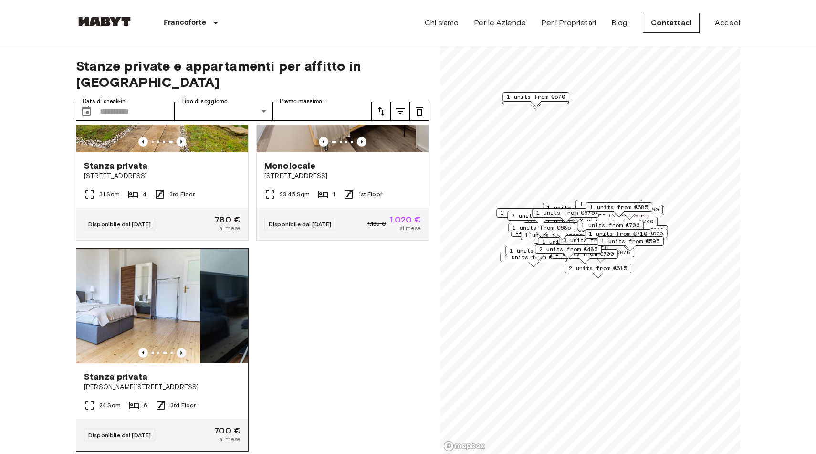
click at [181, 351] on icon "Previous image" at bounding box center [181, 353] width 2 height 4
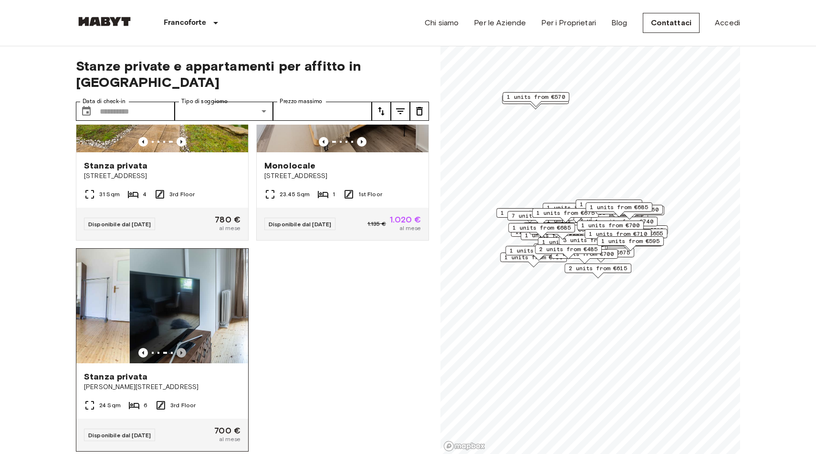
click at [181, 351] on icon "Previous image" at bounding box center [181, 353] width 2 height 4
